Goal: Information Seeking & Learning: Learn about a topic

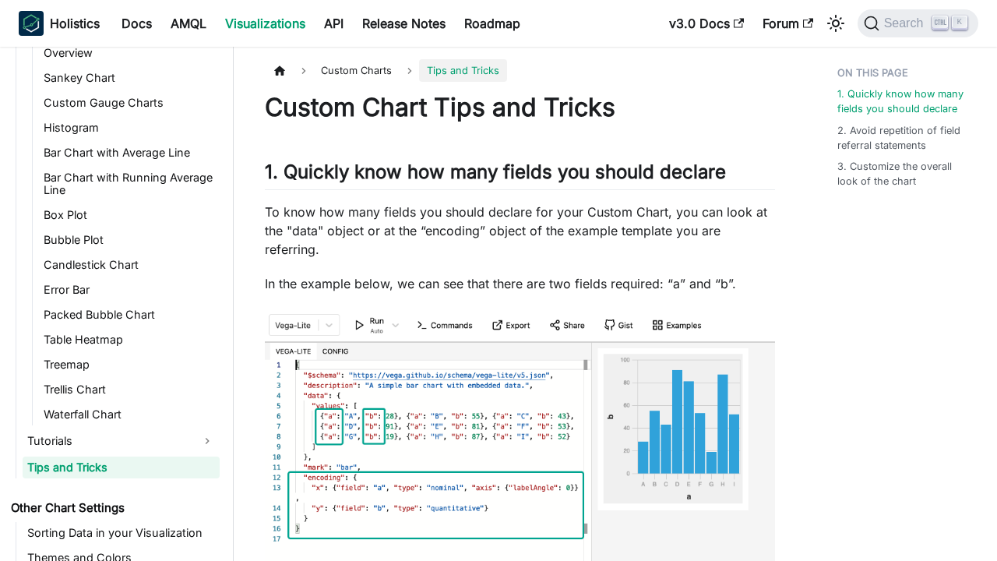
scroll to position [1022, 0]
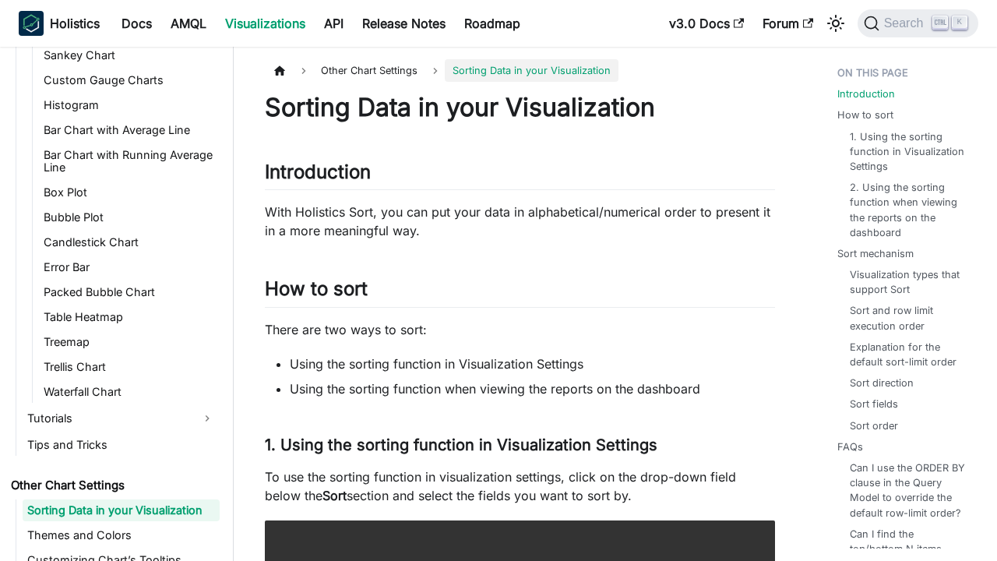
scroll to position [1040, 0]
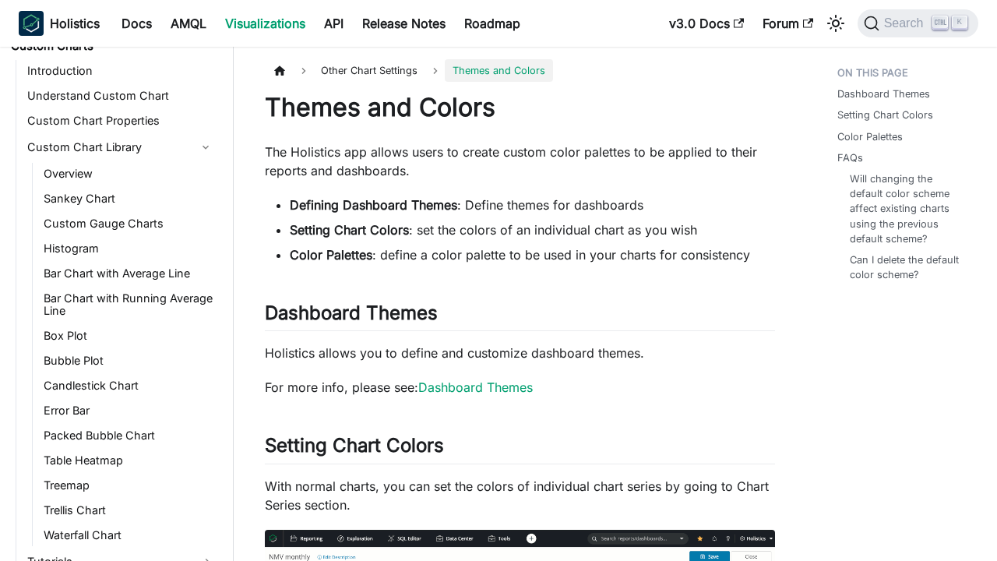
scroll to position [1040, 0]
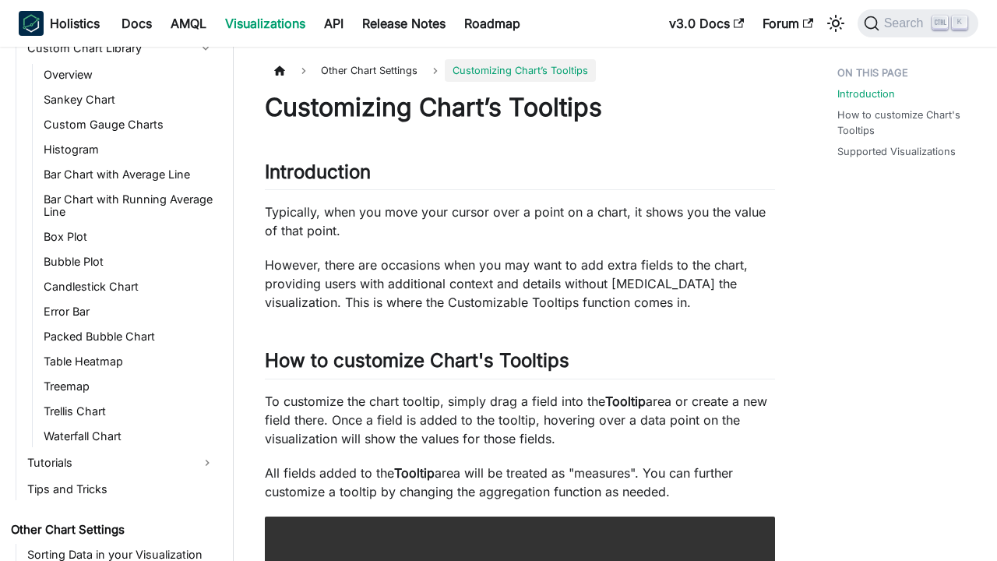
scroll to position [1040, 0]
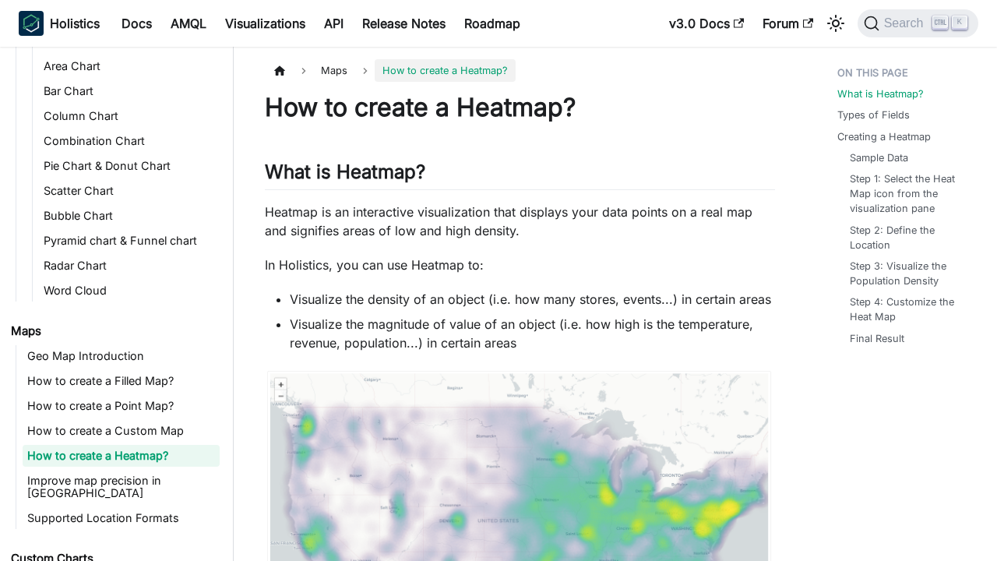
scroll to position [389, 0]
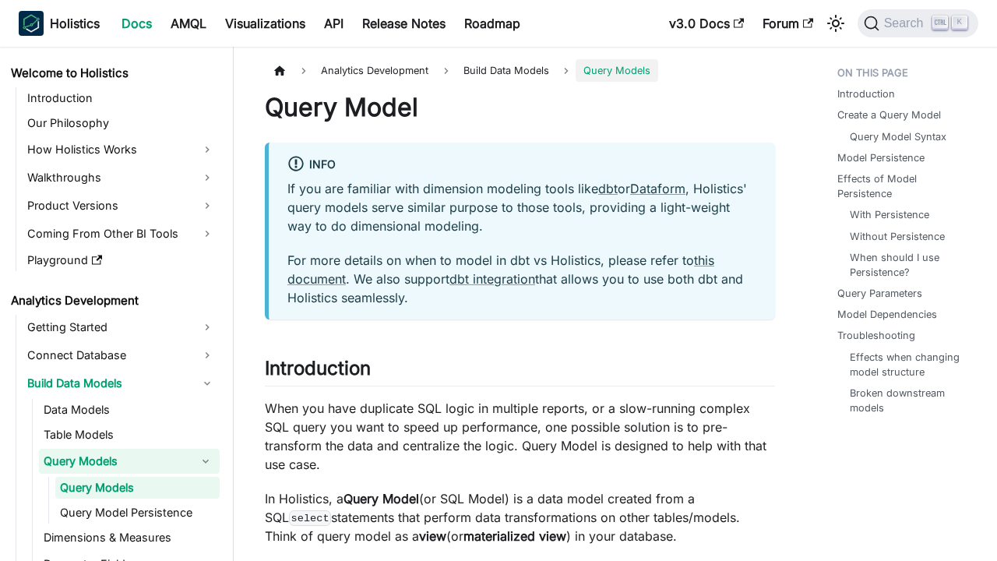
scroll to position [40, 0]
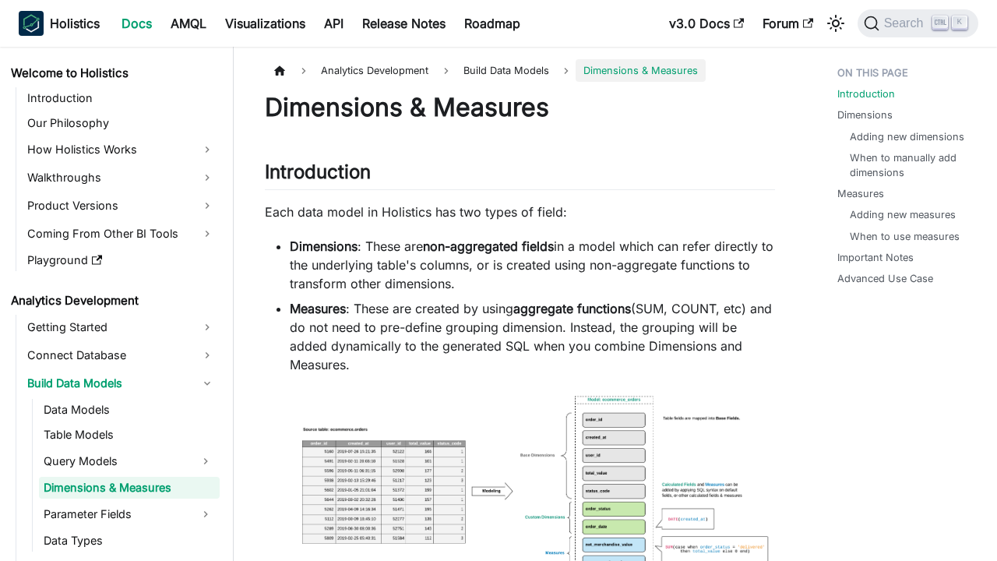
scroll to position [40, 0]
